Goal: Navigation & Orientation: Find specific page/section

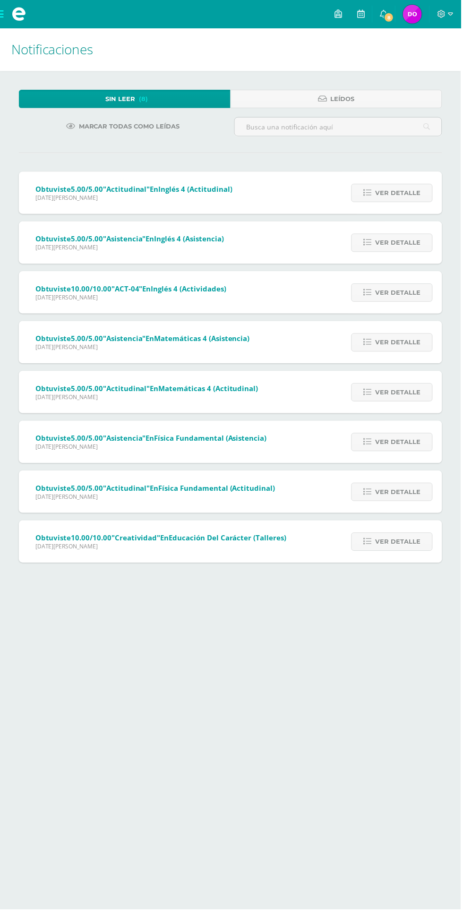
click at [404, 194] on span "Ver detalle" at bounding box center [399, 193] width 45 height 17
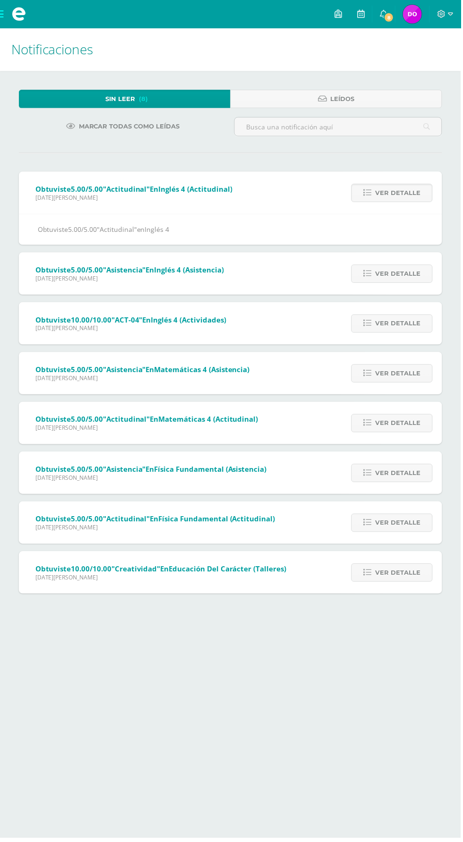
click at [406, 190] on span "Ver detalle" at bounding box center [399, 193] width 45 height 17
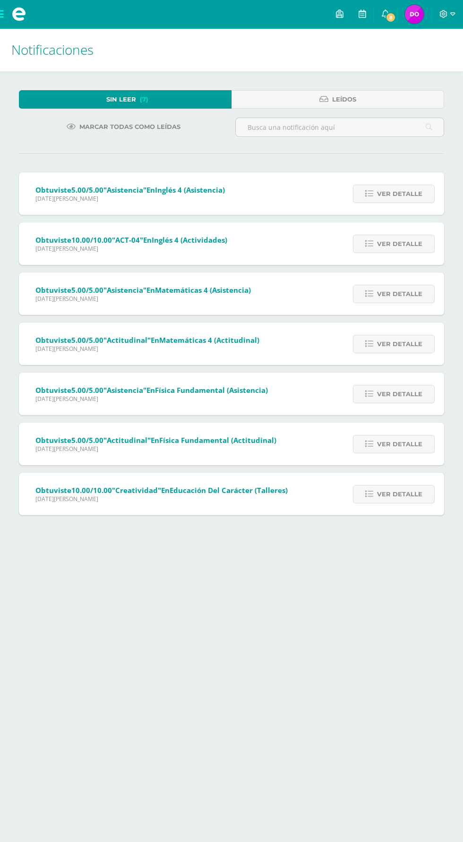
click at [406, 190] on span "Ver detalle" at bounding box center [399, 193] width 45 height 17
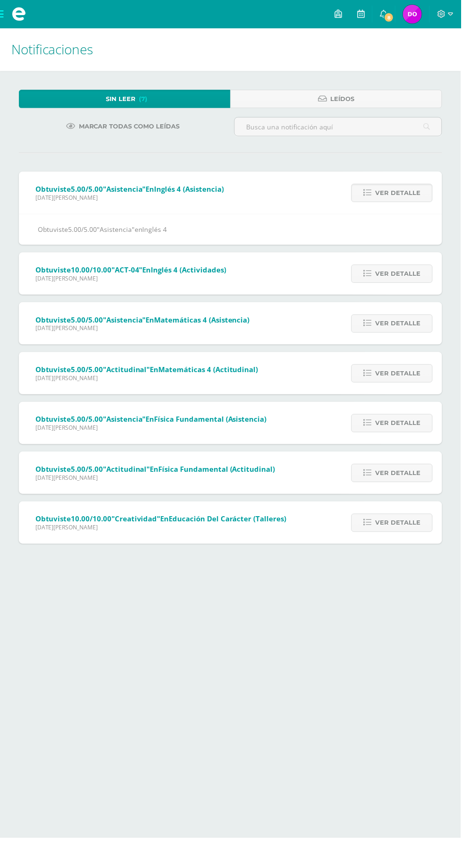
click at [404, 195] on span "Ver detalle" at bounding box center [399, 193] width 45 height 17
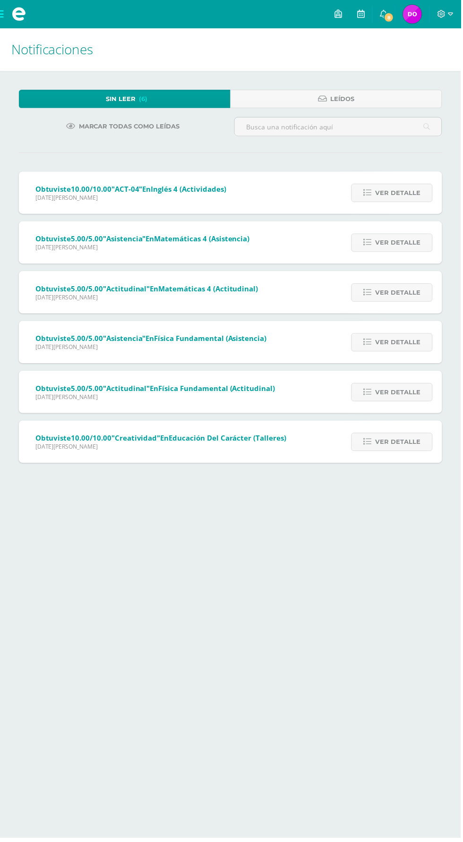
click at [404, 195] on span "Ver detalle" at bounding box center [399, 193] width 45 height 17
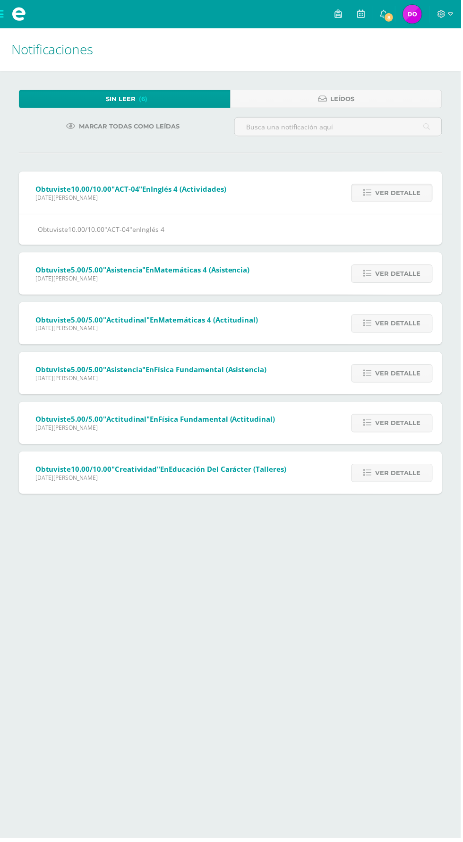
click at [405, 195] on span "Ver detalle" at bounding box center [399, 193] width 45 height 17
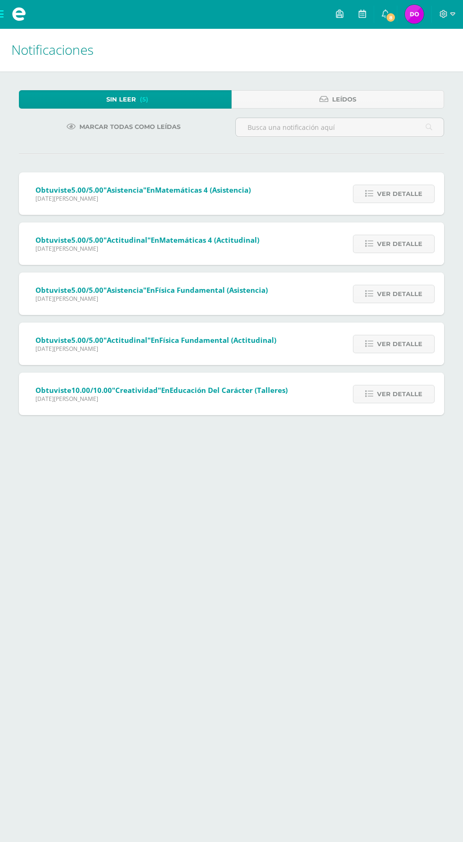
click at [403, 194] on span "Ver detalle" at bounding box center [399, 193] width 45 height 17
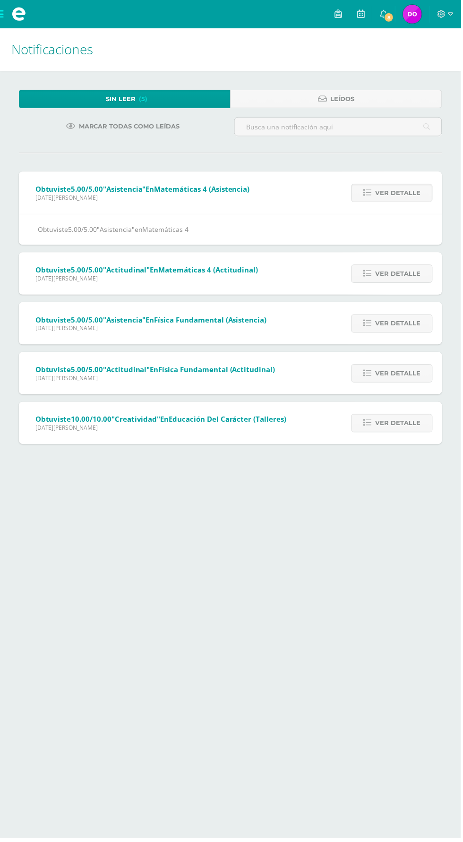
click at [406, 193] on span "Ver detalle" at bounding box center [399, 193] width 45 height 17
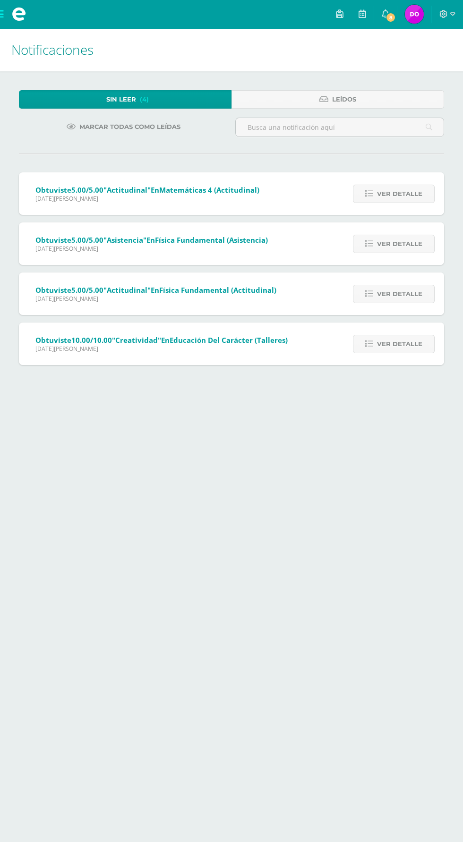
click at [406, 190] on span "Ver detalle" at bounding box center [399, 193] width 45 height 17
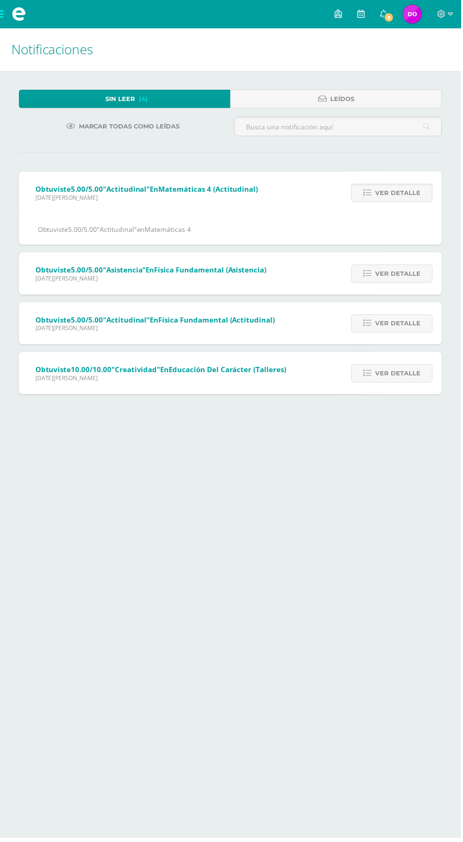
click at [409, 191] on span "Ver detalle" at bounding box center [399, 193] width 45 height 17
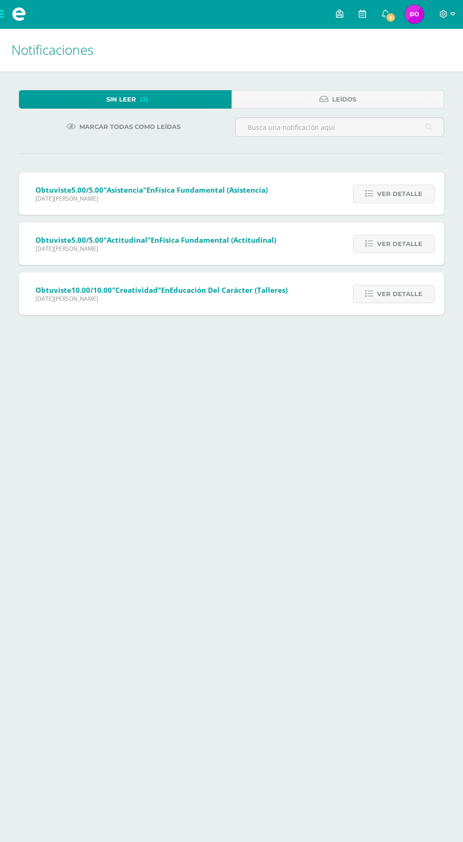
click at [406, 190] on span "Ver detalle" at bounding box center [399, 193] width 45 height 17
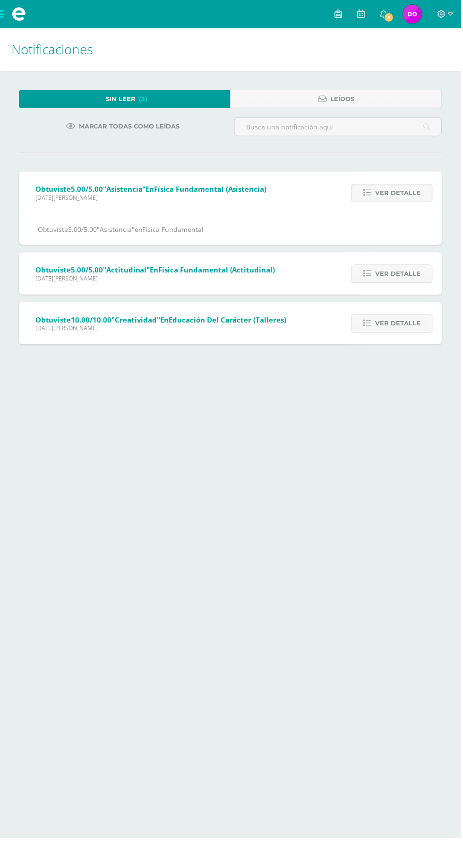
click at [409, 191] on span "Ver detalle" at bounding box center [399, 193] width 45 height 17
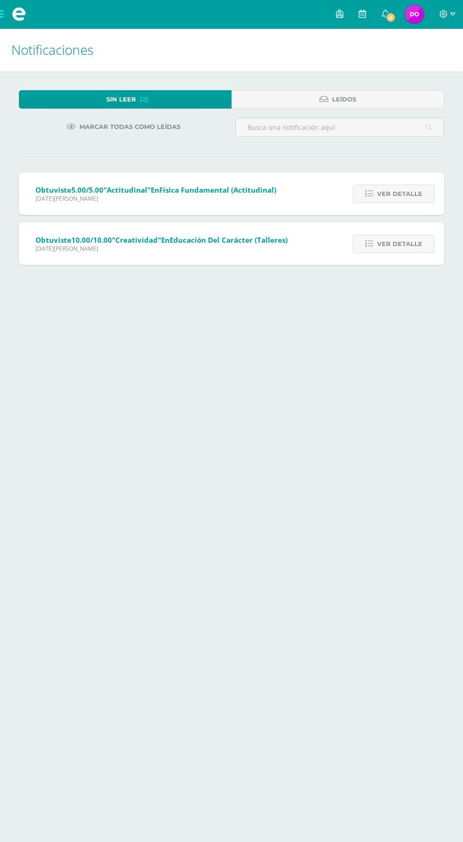
click at [406, 190] on span "Ver detalle" at bounding box center [399, 193] width 45 height 17
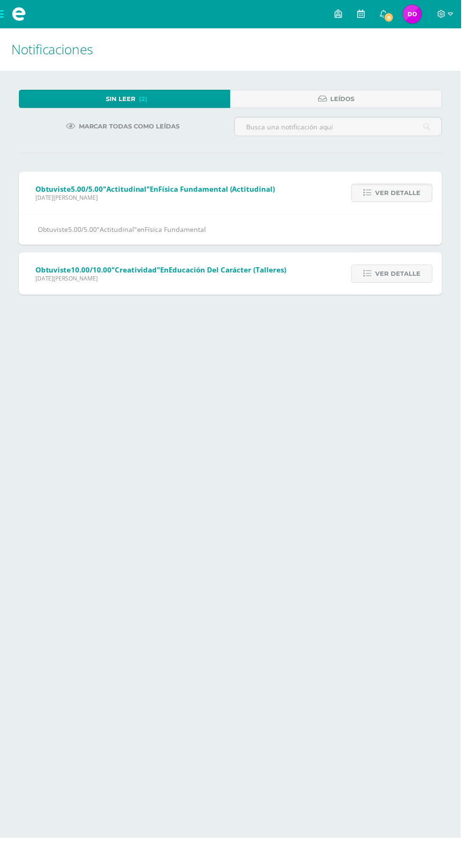
click at [409, 191] on span "Ver detalle" at bounding box center [399, 193] width 45 height 17
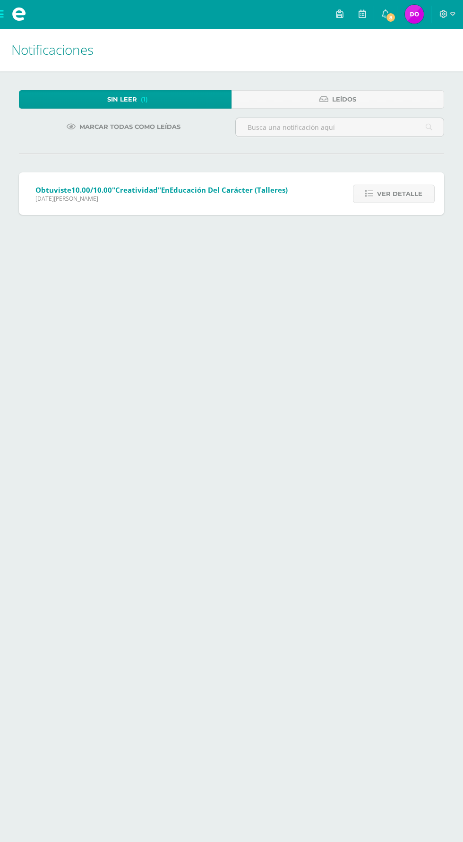
click at [408, 194] on span "Ver detalle" at bounding box center [399, 193] width 45 height 17
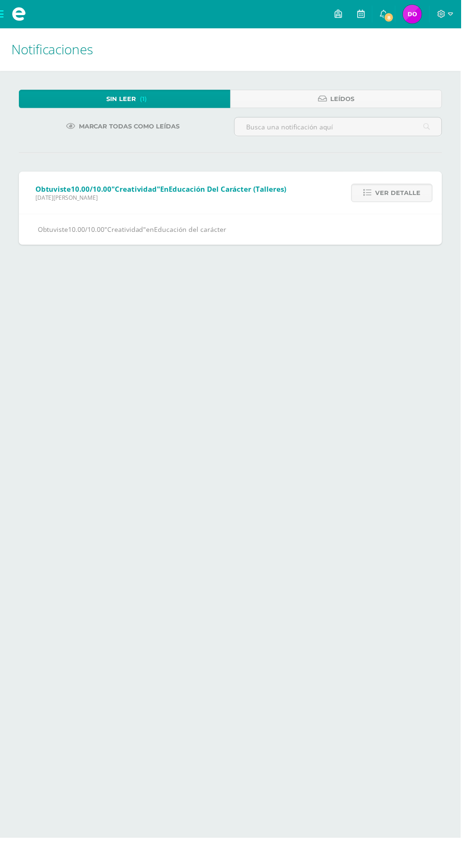
click at [408, 194] on span "Ver detalle" at bounding box center [399, 193] width 45 height 17
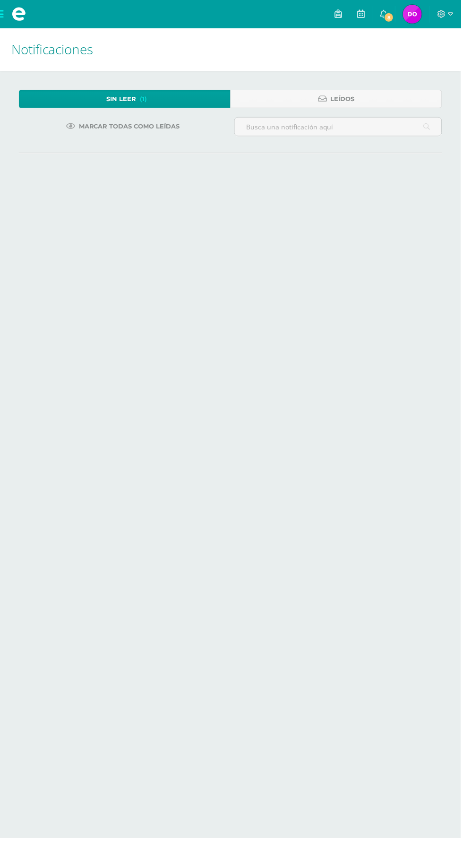
click at [425, 14] on span "[PERSON_NAME] Mi Perfil" at bounding box center [414, 14] width 23 height 19
